Goal: Information Seeking & Learning: Learn about a topic

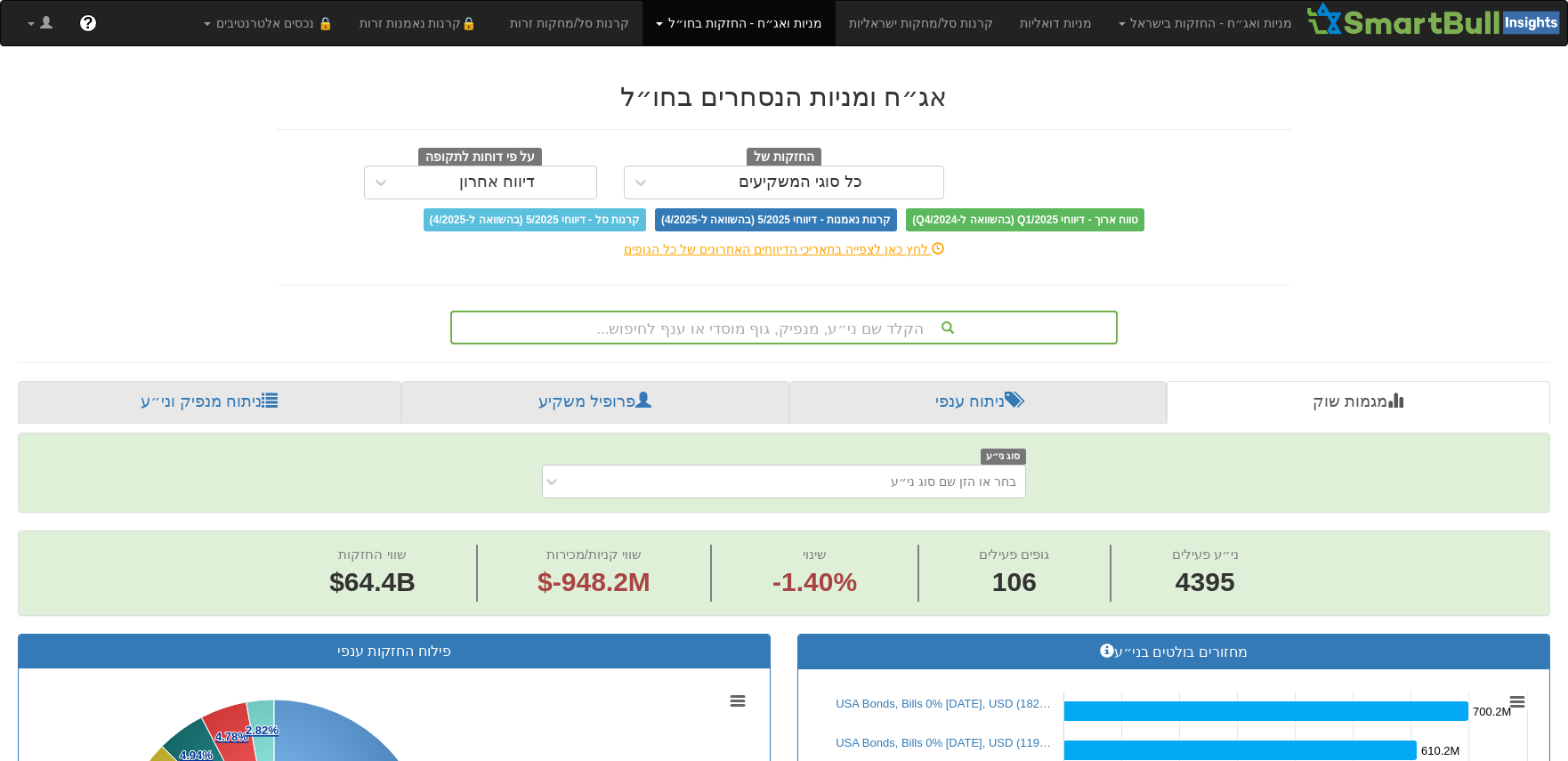
scroll to position [27, 0]
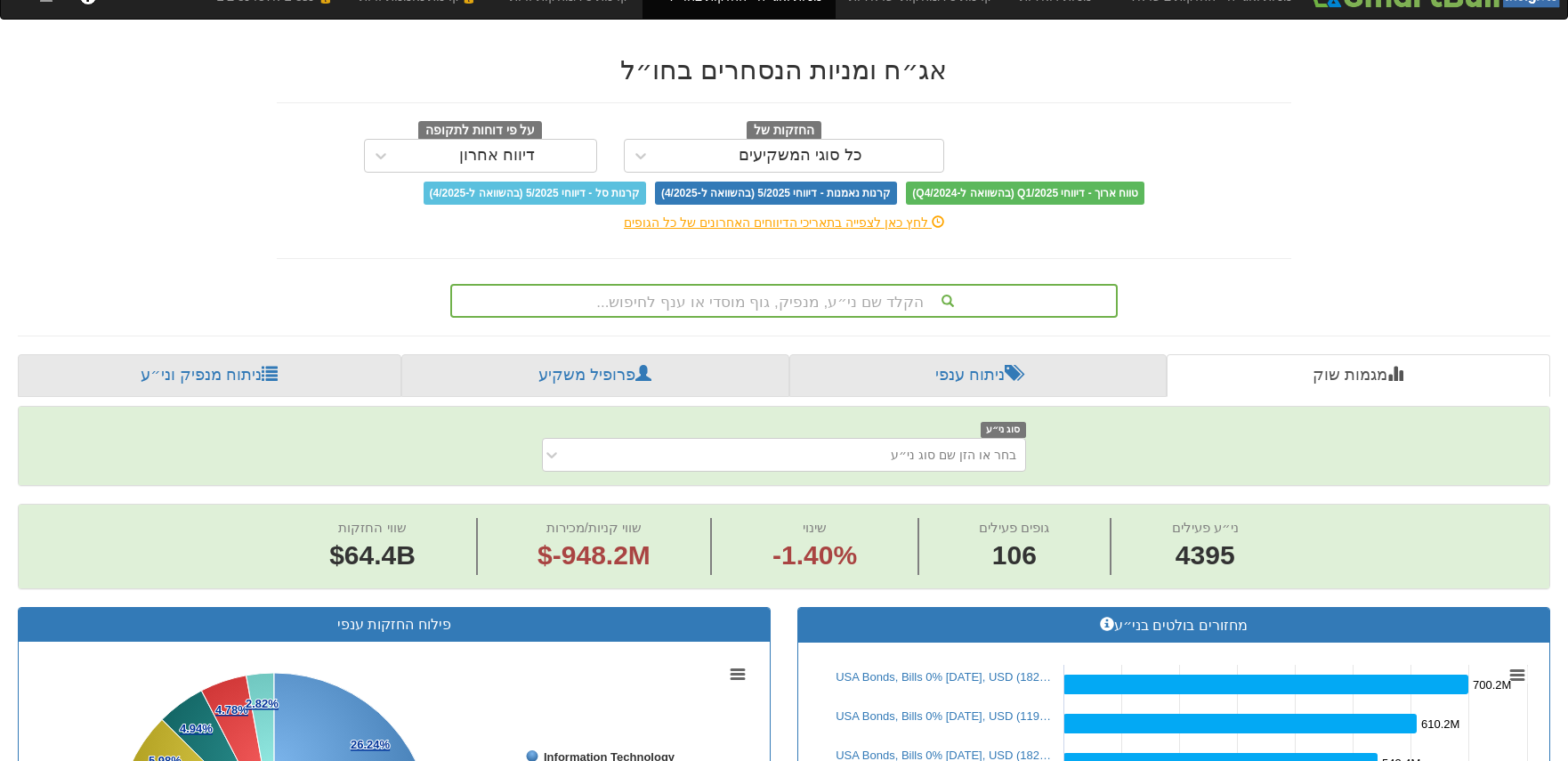
click at [689, 318] on div "הקלד שם ני״ע, מנפיק, גוף מוסדי או ענף לחיפוש..." at bounding box center [784, 300] width 667 height 33
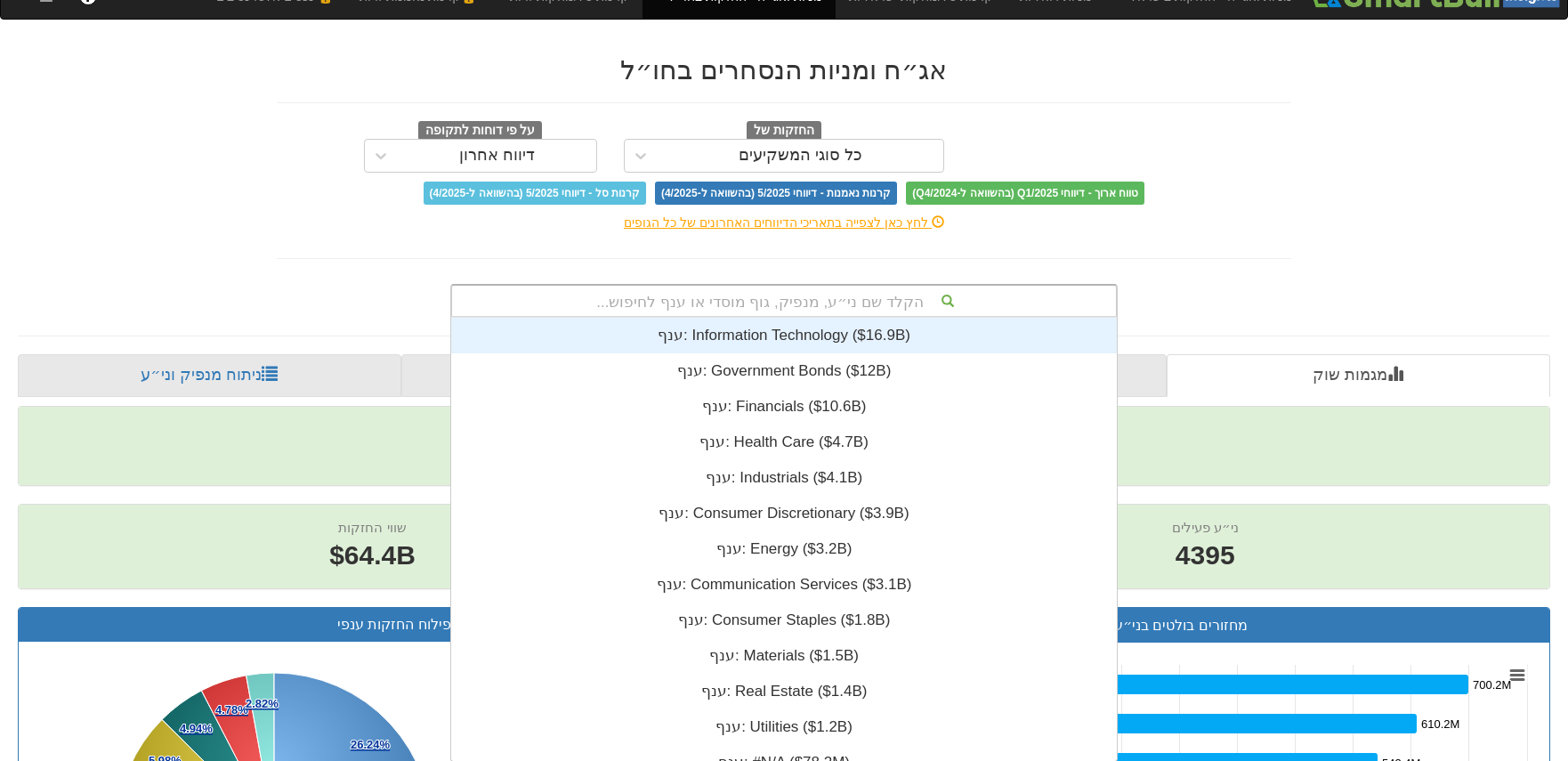
scroll to position [443, 0]
click at [930, 324] on div "ענף: ‎Information Technology ‎($16.9B)‏" at bounding box center [784, 335] width 666 height 35
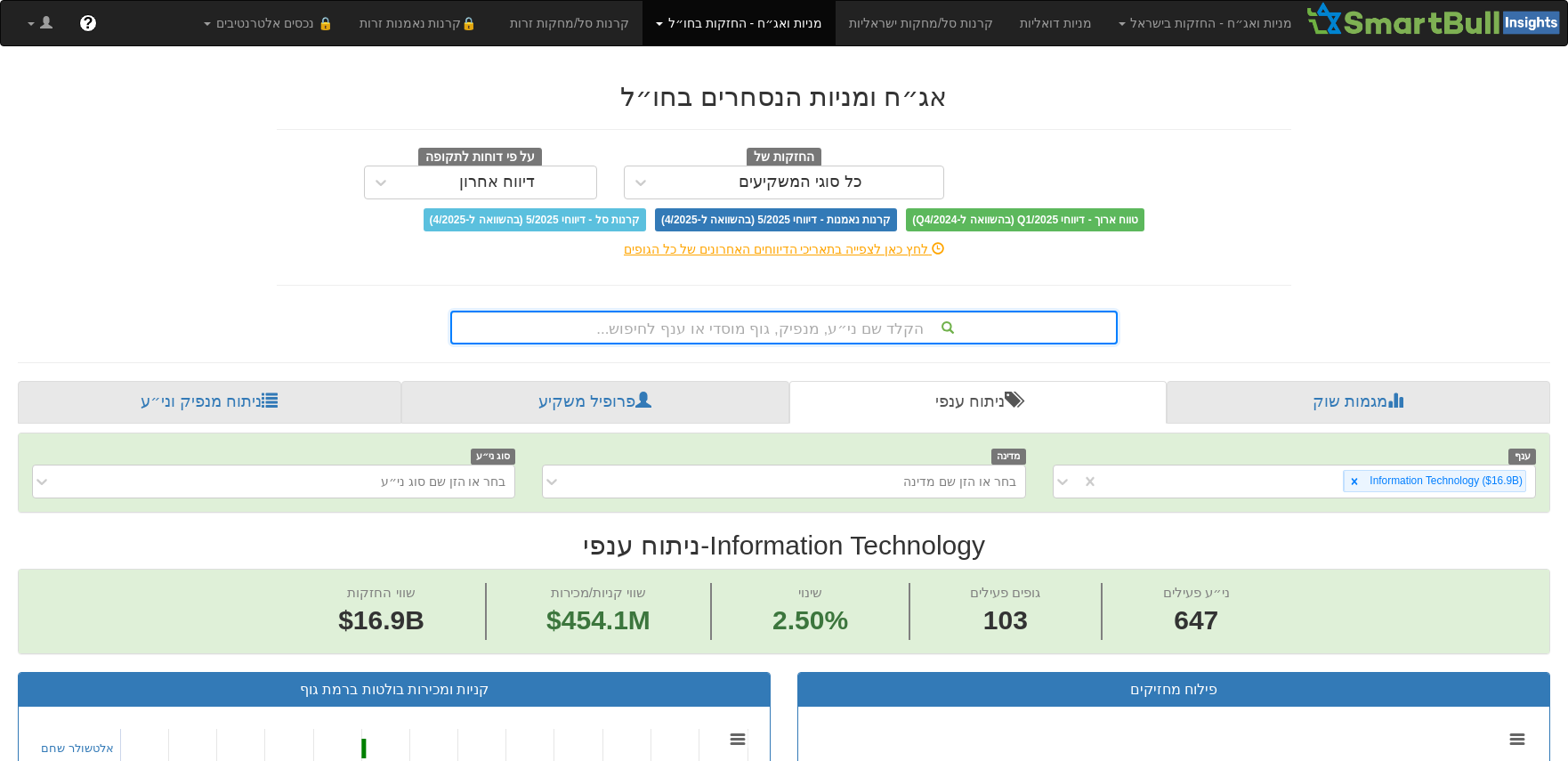
click at [922, 329] on div "הקלד שם ני״ע, מנפיק, גוף מוסדי או ענף לחיפוש..." at bounding box center [784, 327] width 667 height 33
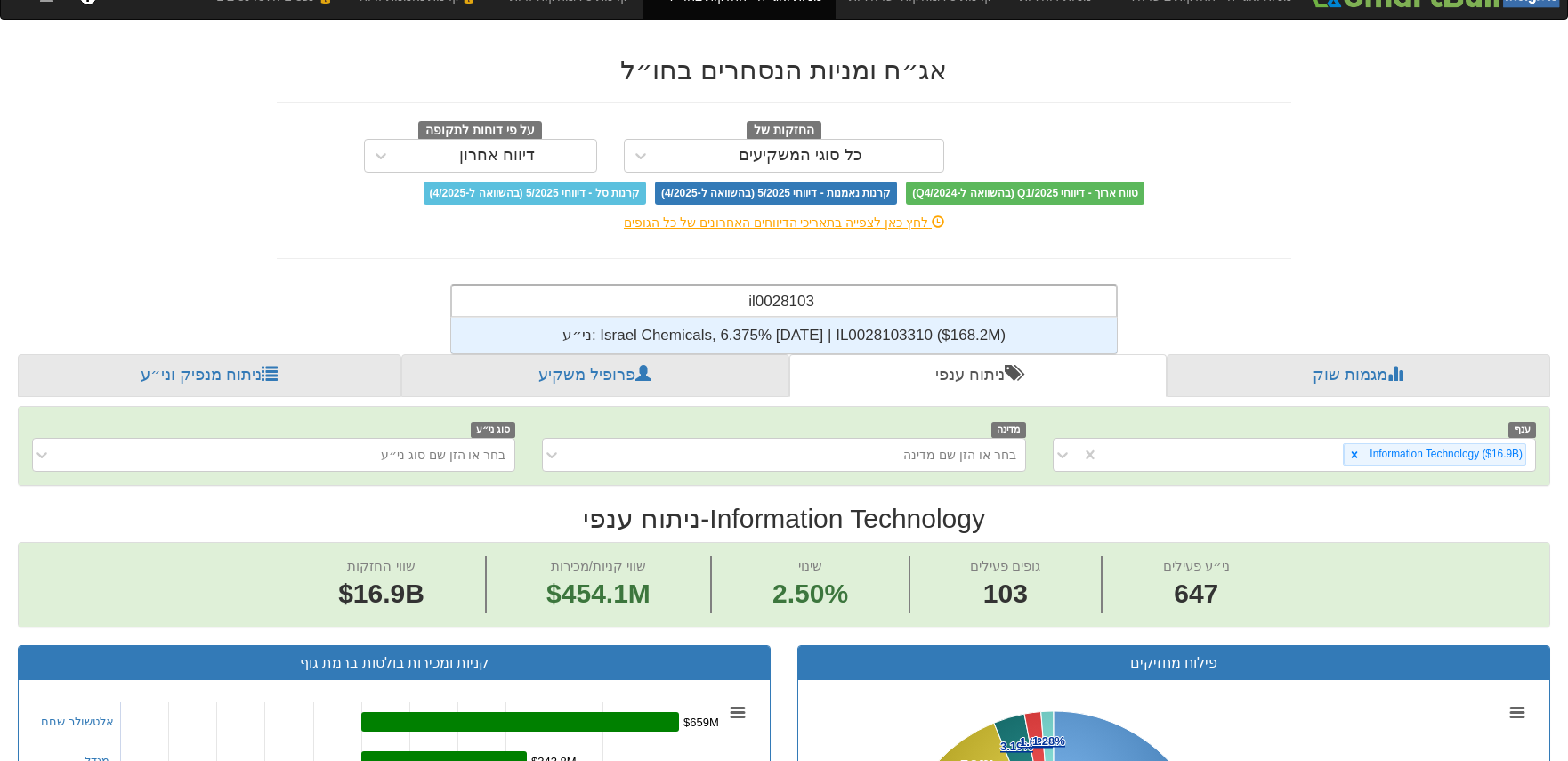
scroll to position [35, 0]
type input "il0028103310"
click at [793, 335] on div "ני״ע: ‎Israel Chemicals, 6.375% [DATE] | IL0028103310 ‎($168.2M)‏" at bounding box center [784, 335] width 666 height 35
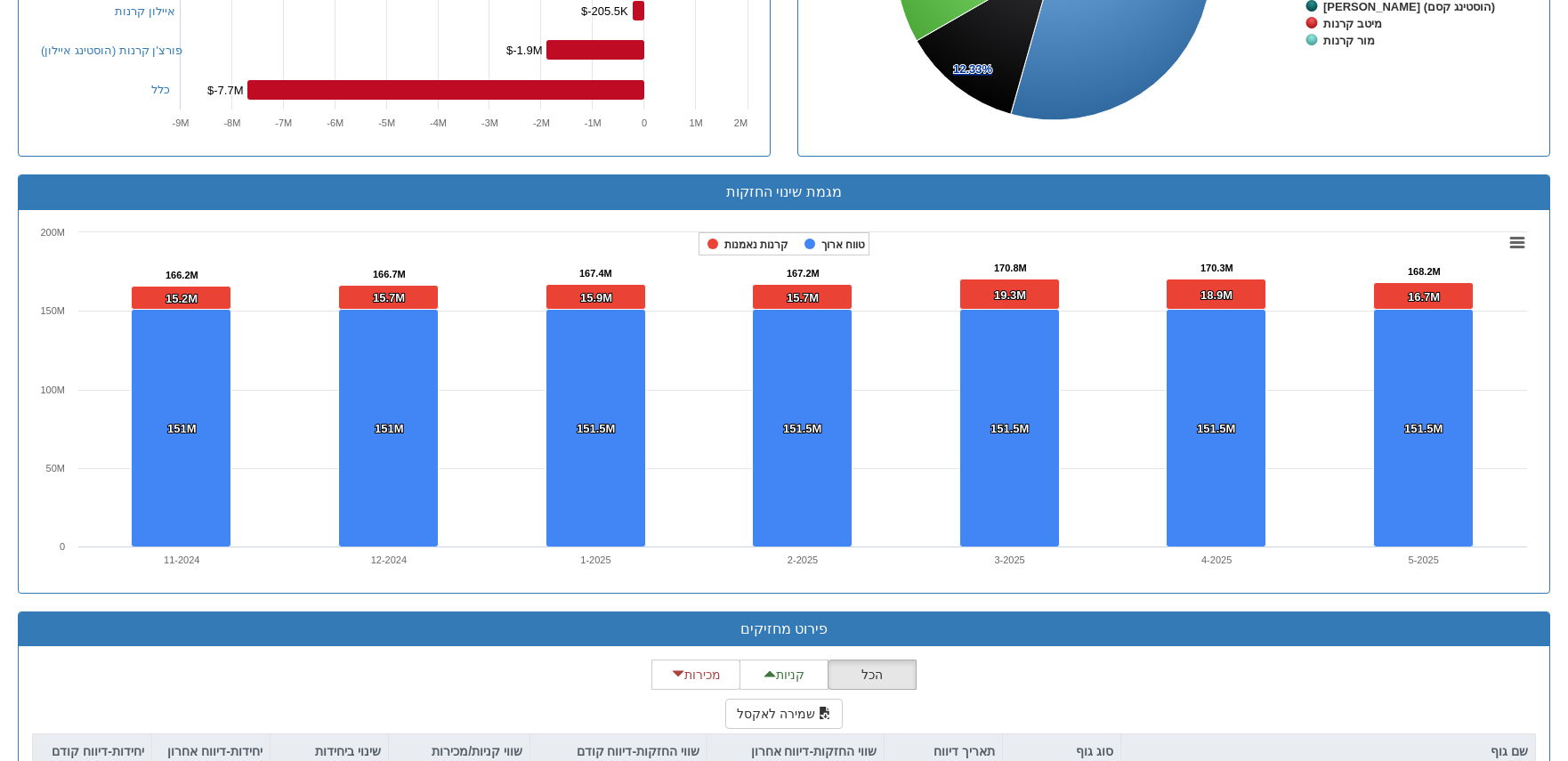
scroll to position [1340, 0]
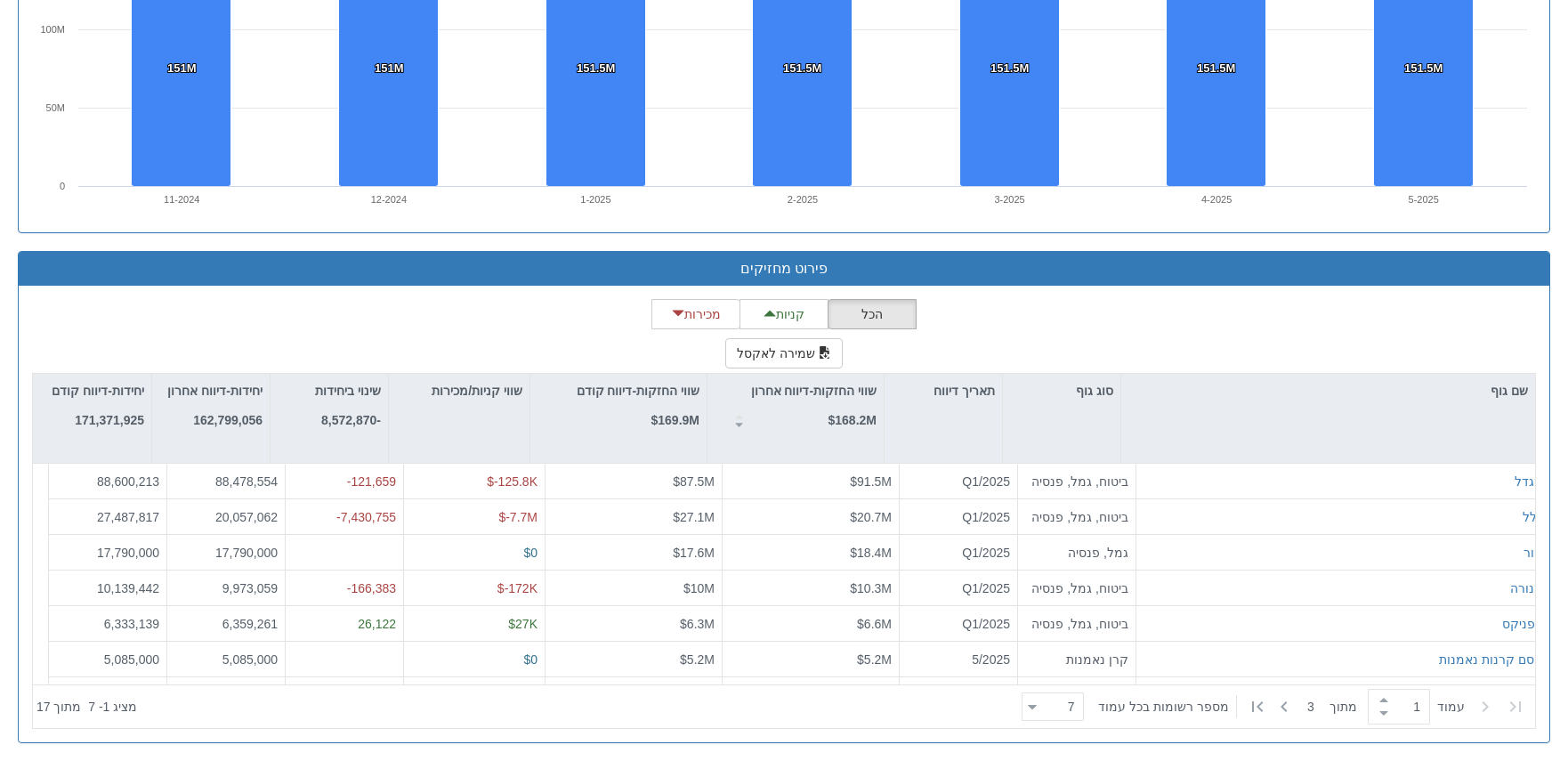
click at [1037, 705] on icon at bounding box center [1033, 707] width 8 height 5
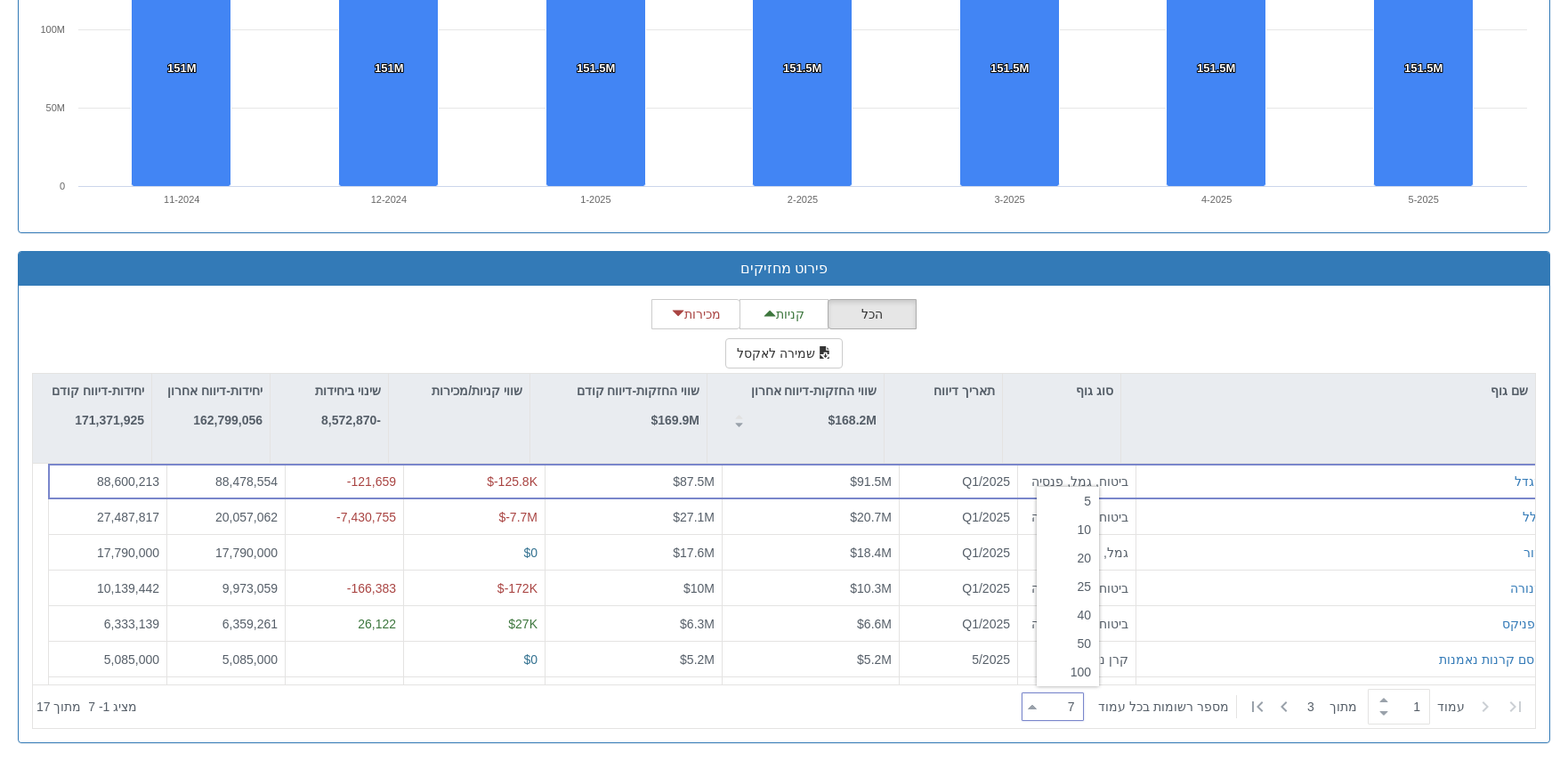
click at [1093, 556] on div "20" at bounding box center [1068, 559] width 62 height 29
type input "20"
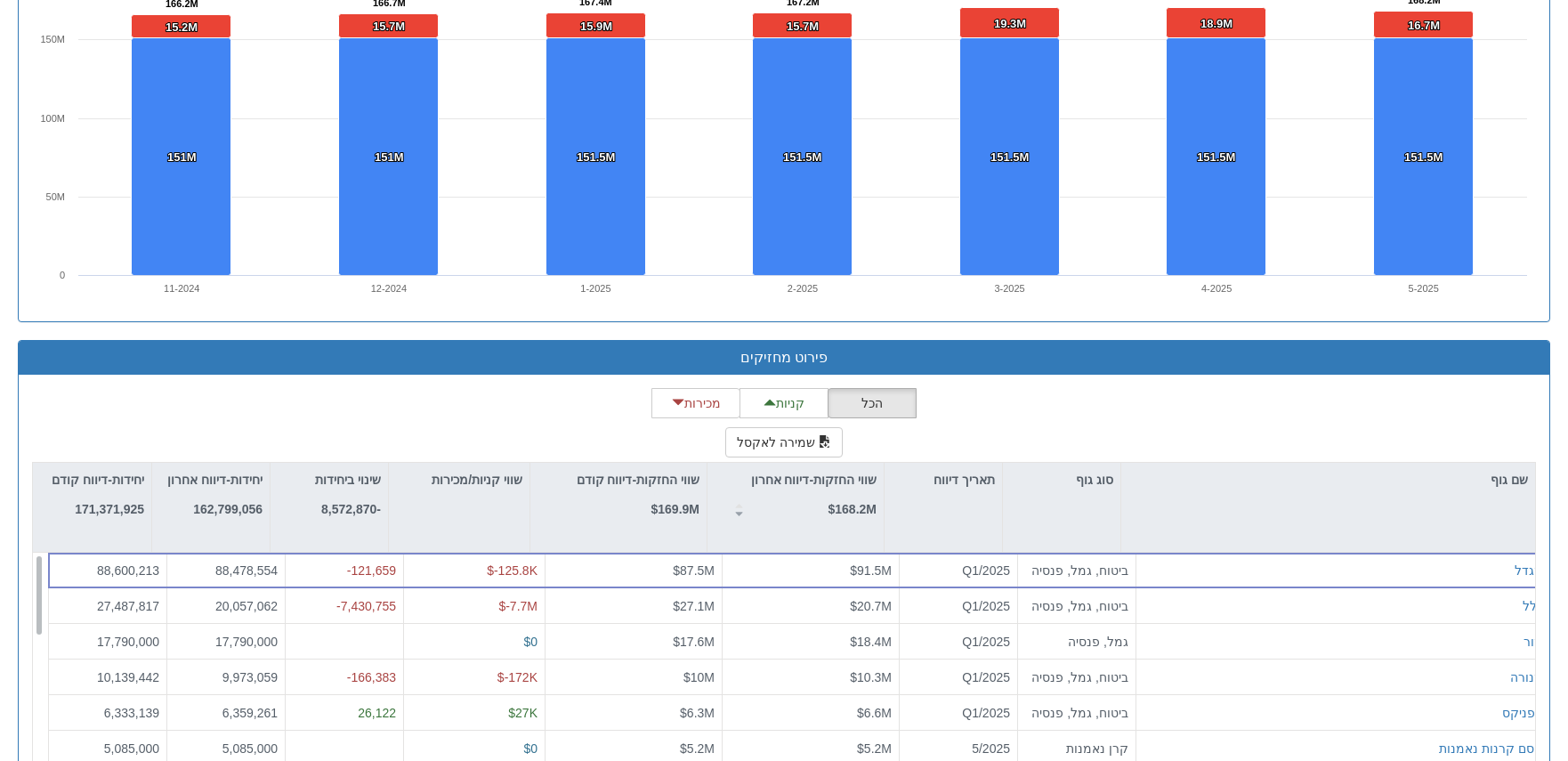
scroll to position [1161, 0]
